Goal: Complete application form

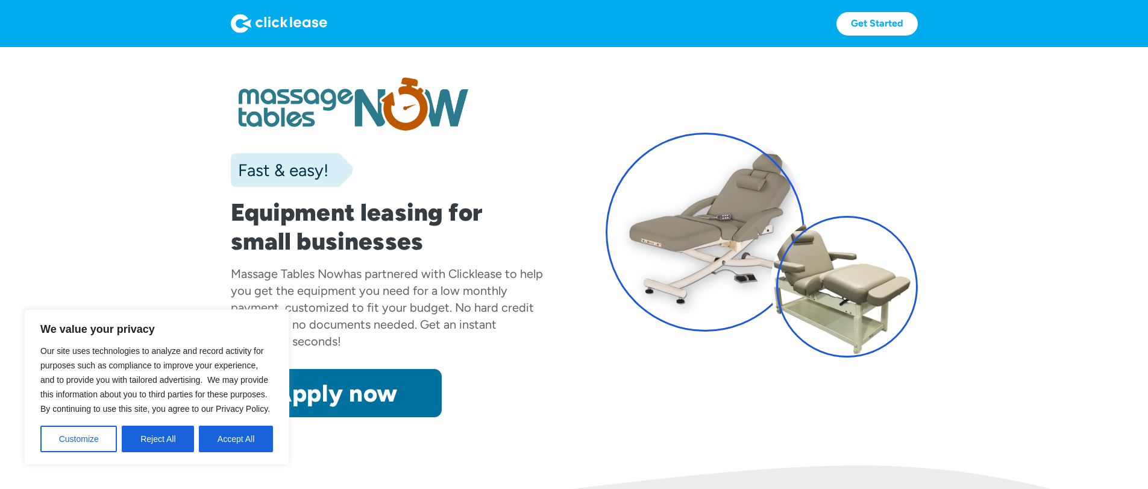
click at [239, 436] on button "Accept All" at bounding box center [236, 438] width 74 height 27
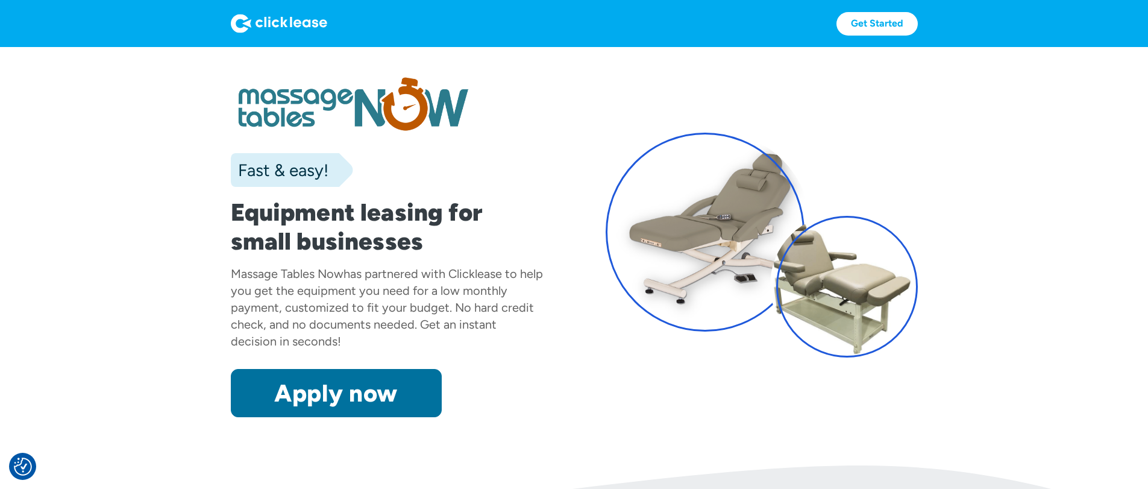
click at [240, 417] on link "Apply now" at bounding box center [336, 393] width 211 height 48
